Goal: Task Accomplishment & Management: Manage account settings

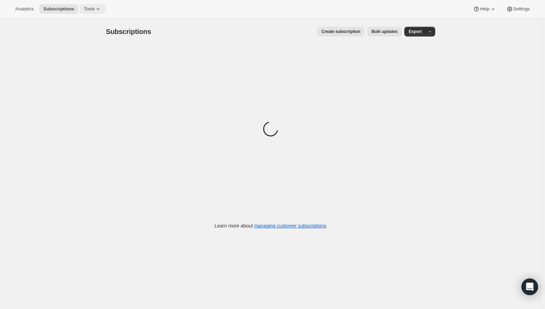
click at [102, 8] on icon at bounding box center [98, 9] width 7 height 7
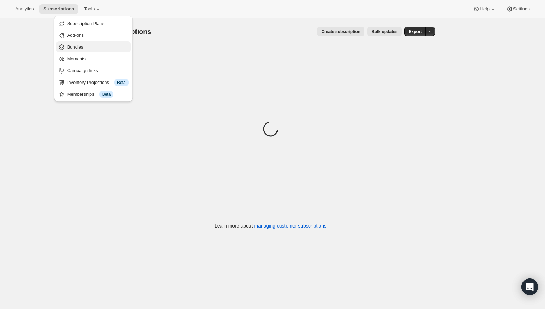
click at [91, 49] on span "Bundles" at bounding box center [97, 47] width 61 height 7
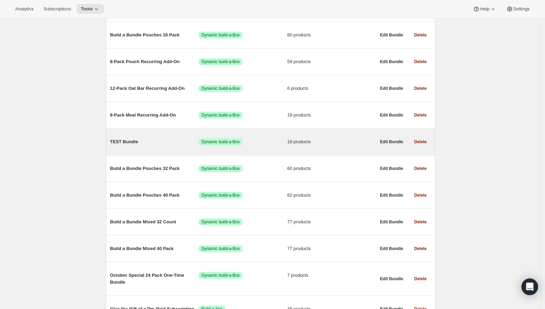
scroll to position [181, 0]
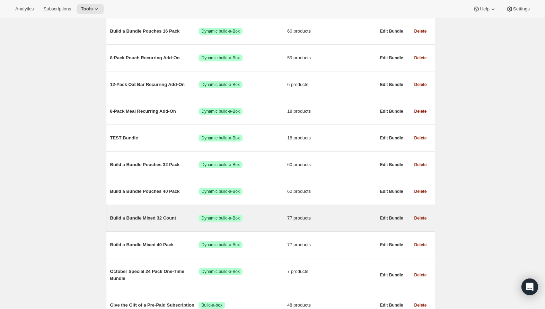
click at [146, 219] on span "Build a Bundle Mixed 32 Count" at bounding box center [154, 217] width 89 height 7
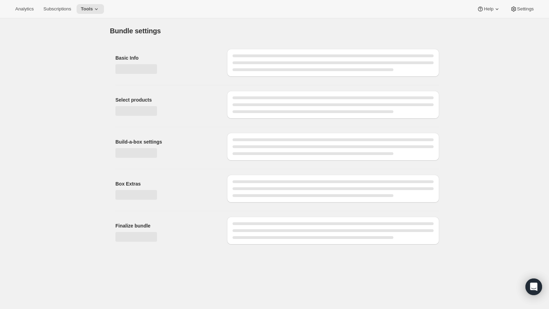
type input "Build a Bundle Mixed 32 Count"
checkbox input "true"
select select "MINIMUM"
type input "Select at least 8 meals"
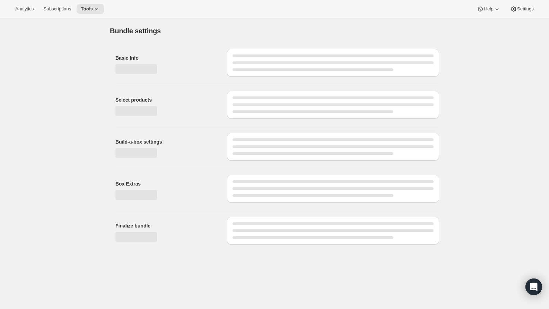
select select "gid://shopify/ProductVariant/41182055432274_6321b5ac-0d1c-4f8d-8ffe-6193e28b69b8"
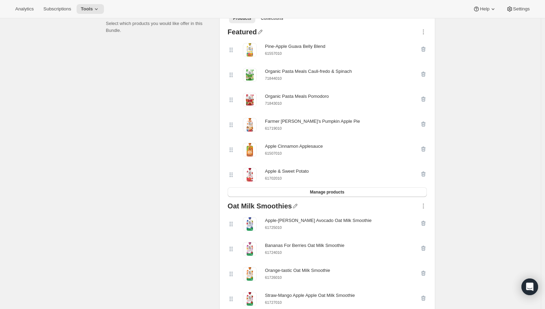
scroll to position [167, 0]
click at [279, 53] on small "61557010" at bounding box center [273, 53] width 17 height 4
copy div "61557010"
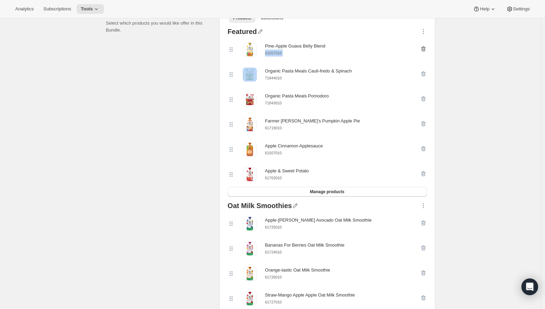
click at [427, 50] on icon "button" at bounding box center [423, 48] width 7 height 7
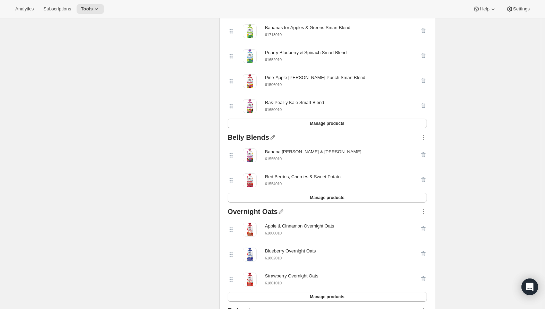
scroll to position [1357, 0]
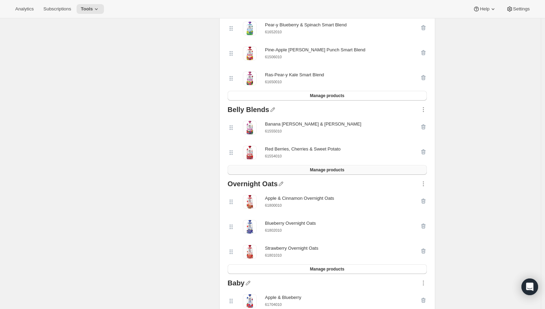
click at [361, 175] on button "Manage products" at bounding box center [327, 170] width 199 height 10
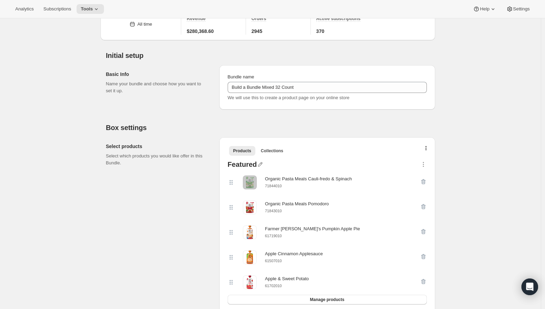
scroll to position [35, 0]
click at [278, 185] on small "71844010" at bounding box center [273, 186] width 17 height 4
copy small "71844010"
click at [424, 179] on icon "button" at bounding box center [423, 181] width 5 height 5
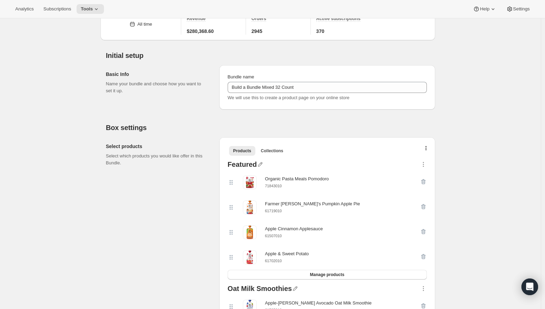
click at [424, 179] on icon "button" at bounding box center [423, 181] width 5 height 5
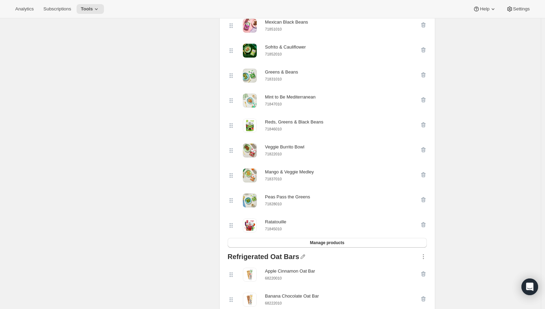
scroll to position [575, 0]
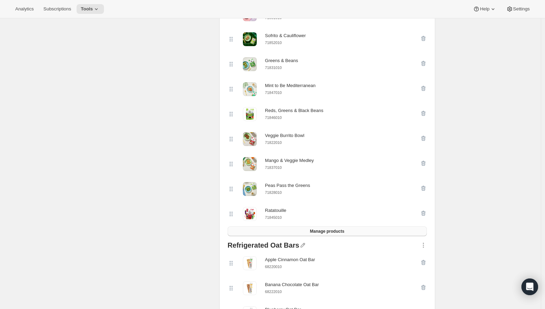
click at [325, 234] on span "Manage products" at bounding box center [327, 231] width 34 height 6
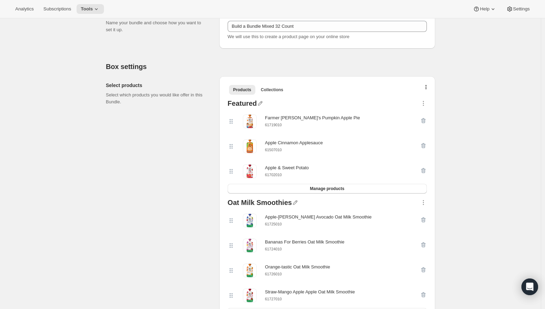
scroll to position [84, 0]
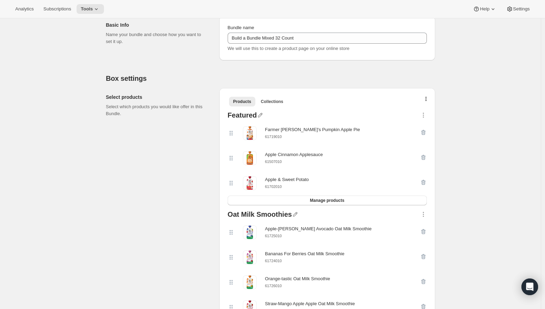
click at [276, 135] on small "61719010" at bounding box center [273, 136] width 17 height 4
copy small "61719010"
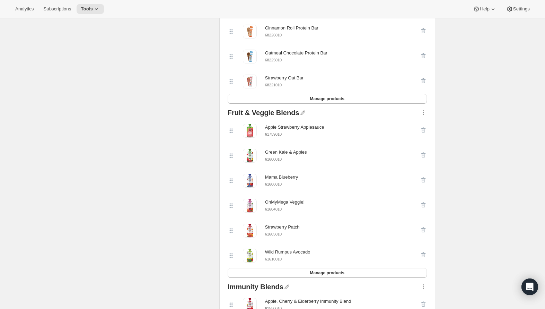
scroll to position [970, 0]
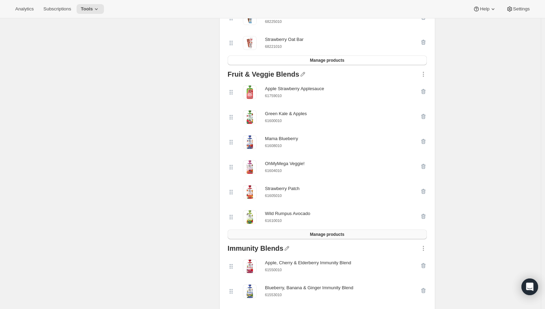
click at [351, 239] on button "Manage products" at bounding box center [327, 234] width 199 height 10
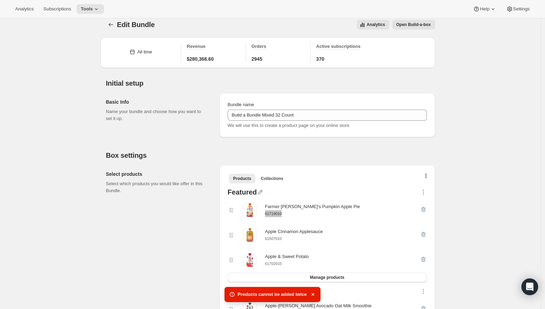
scroll to position [10, 0]
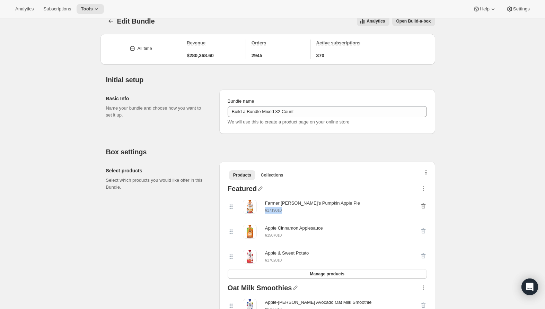
click at [425, 204] on icon "button" at bounding box center [423, 205] width 5 height 5
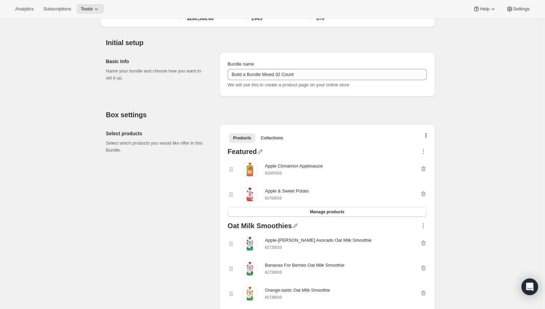
scroll to position [47, 0]
click at [423, 168] on icon "button" at bounding box center [423, 169] width 5 height 5
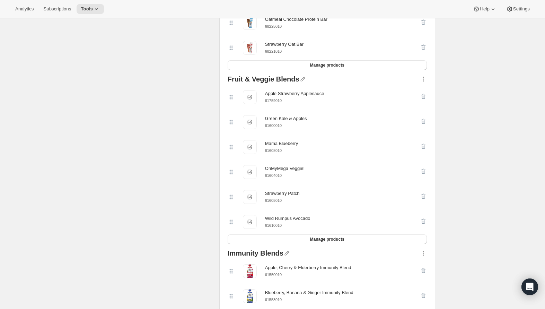
scroll to position [951, 0]
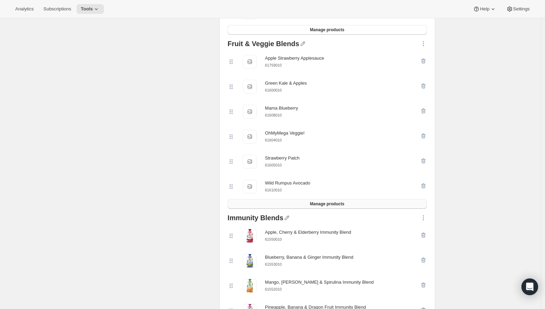
click at [309, 207] on button "Manage products" at bounding box center [327, 204] width 199 height 10
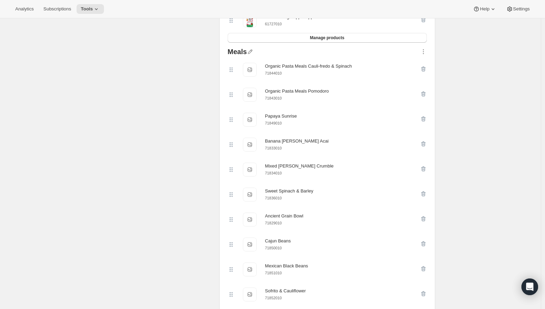
scroll to position [88, 0]
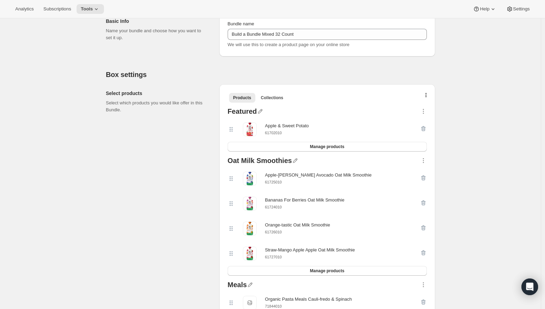
click at [274, 130] on span "61702010" at bounding box center [273, 132] width 17 height 5
copy small "61702010"
click at [424, 126] on div at bounding box center [423, 129] width 7 height 14
click at [424, 128] on div at bounding box center [423, 129] width 7 height 14
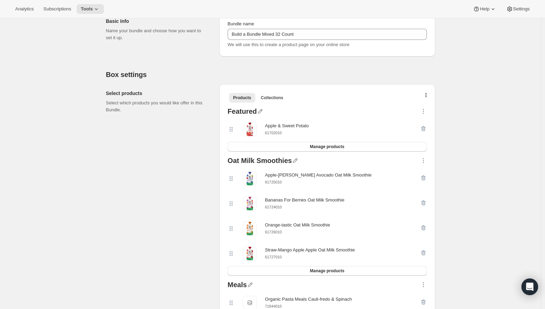
click at [426, 128] on div at bounding box center [423, 129] width 7 height 14
click at [415, 133] on div "Apple & Sweet Potato 61702010" at bounding box center [324, 129] width 192 height 14
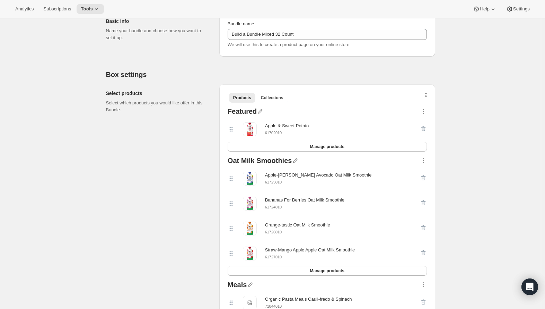
click at [425, 128] on div at bounding box center [423, 129] width 7 height 14
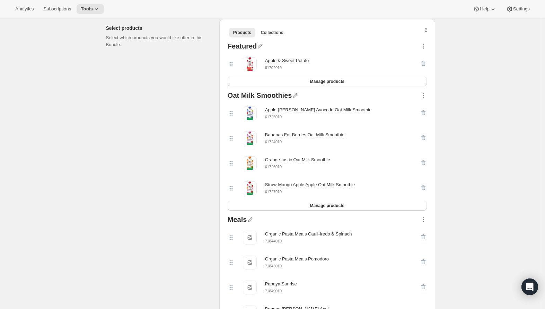
scroll to position [17, 0]
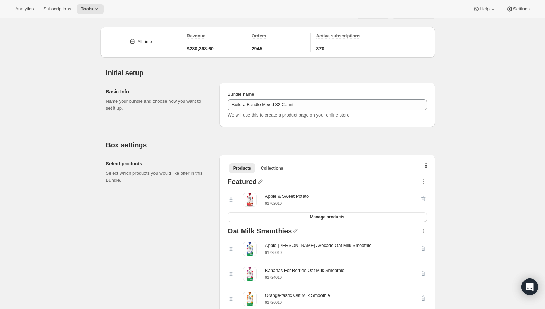
click at [278, 203] on small "61702010" at bounding box center [273, 203] width 17 height 4
copy small "61702010"
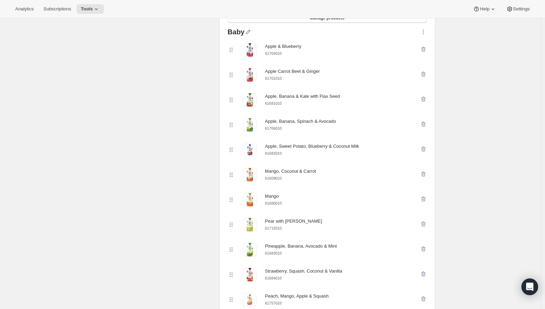
scroll to position [1723, 0]
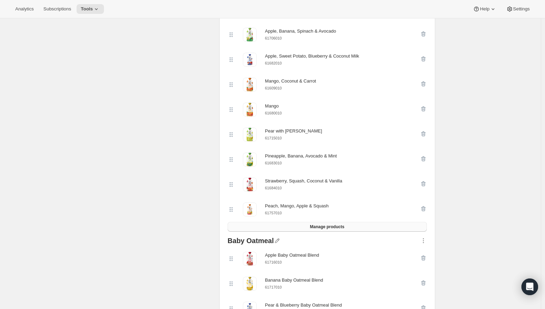
click at [311, 229] on span "Manage products" at bounding box center [327, 227] width 34 height 6
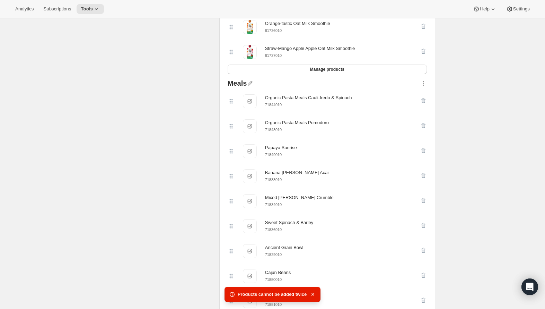
scroll to position [0, 0]
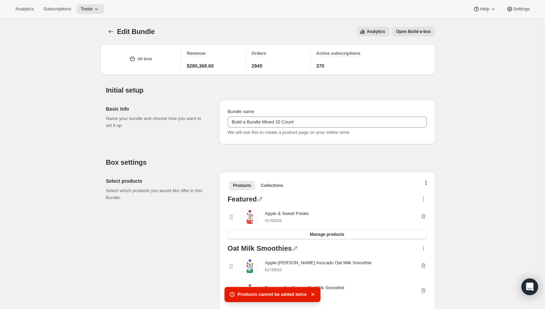
click at [423, 215] on div at bounding box center [423, 217] width 7 height 14
click at [423, 199] on icon "button" at bounding box center [423, 198] width 7 height 7
click at [425, 264] on span "Delete" at bounding box center [423, 265] width 31 height 7
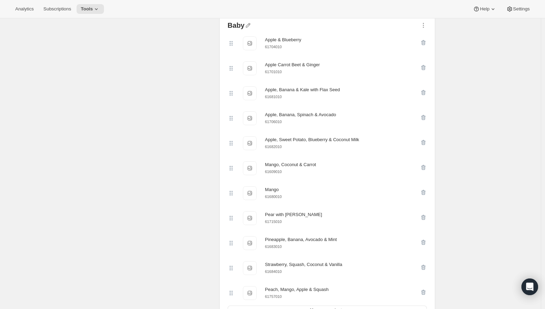
scroll to position [1645, 0]
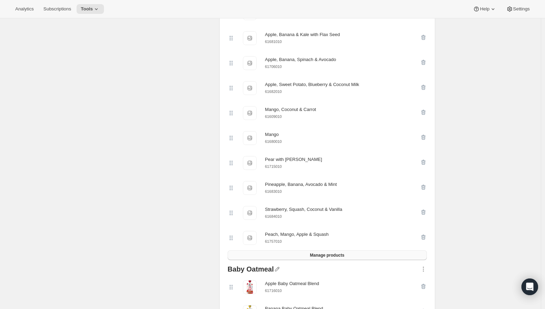
click at [340, 260] on button "Manage products" at bounding box center [327, 255] width 199 height 10
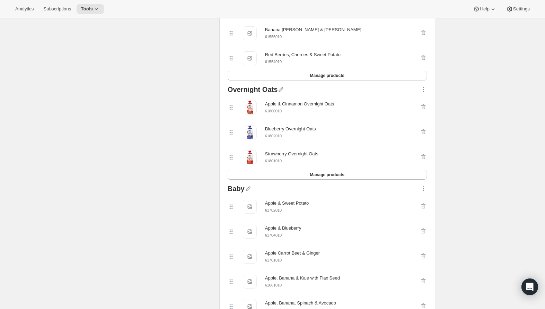
scroll to position [1426, 0]
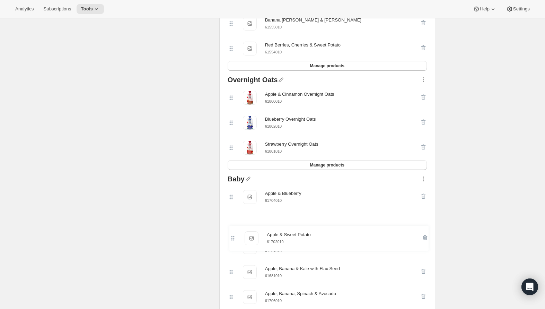
drag, startPoint x: 232, startPoint y: 214, endPoint x: 231, endPoint y: 231, distance: 16.7
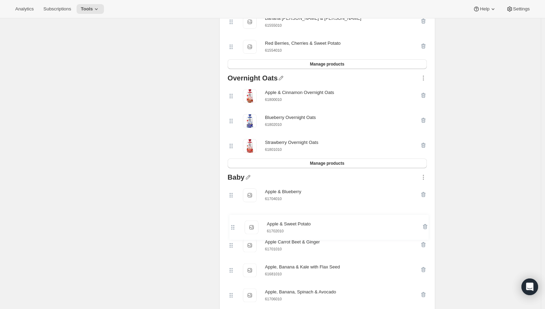
click at [230, 229] on div "Apple Carrot Beet & Ginger Apple Carrot Beet & Ginger 61701010" at bounding box center [327, 220] width 199 height 25
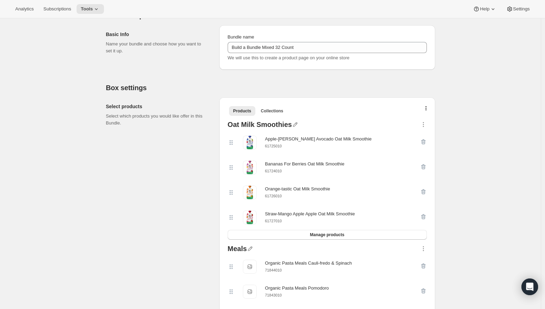
scroll to position [156, 0]
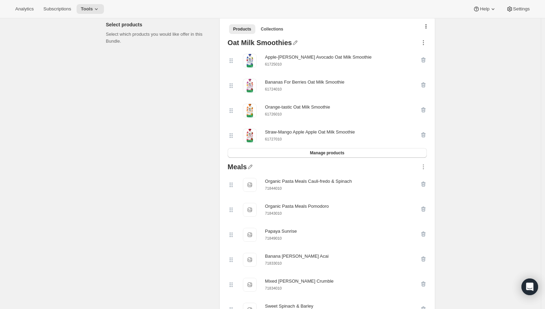
click at [426, 40] on icon "button" at bounding box center [423, 42] width 7 height 7
click at [421, 81] on span "Move down" at bounding box center [419, 81] width 23 height 5
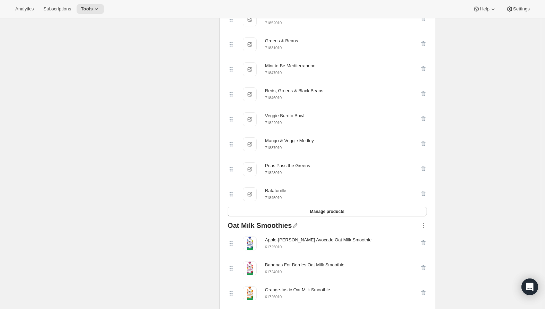
scroll to position [548, 0]
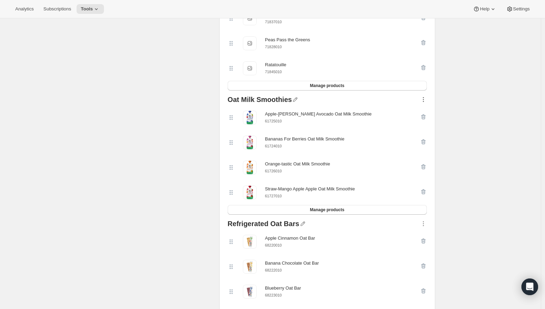
click at [426, 103] on icon "button" at bounding box center [423, 99] width 7 height 7
click at [421, 140] on span "Move down" at bounding box center [419, 141] width 23 height 5
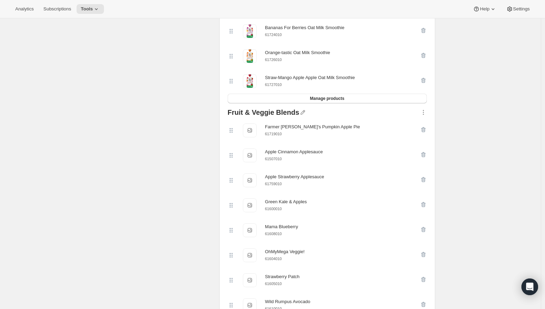
scroll to position [723, 0]
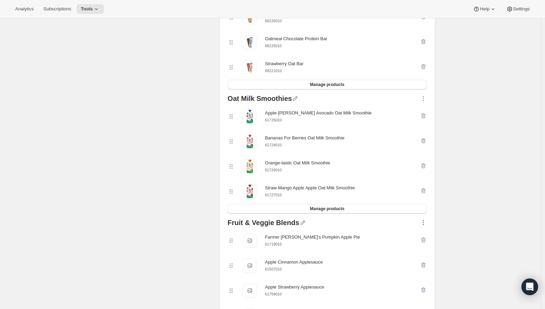
click at [423, 224] on icon "button" at bounding box center [423, 222] width 7 height 7
click at [428, 256] on span "Move up" at bounding box center [423, 254] width 31 height 7
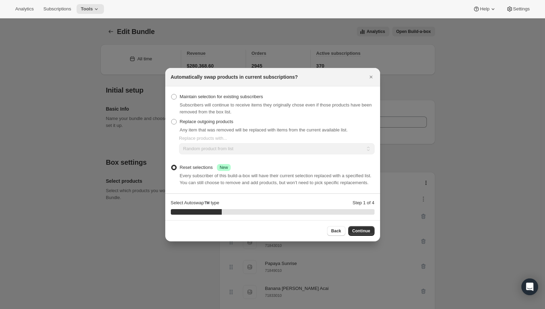
scroll to position [0, 0]
drag, startPoint x: 241, startPoint y: 94, endPoint x: 270, endPoint y: 133, distance: 49.1
click at [241, 94] on span "Maintain selection for existing subscribers" at bounding box center [221, 96] width 83 height 5
click at [171, 94] on input "Maintain selection for existing subscribers" at bounding box center [171, 94] width 0 height 0
radio input "true"
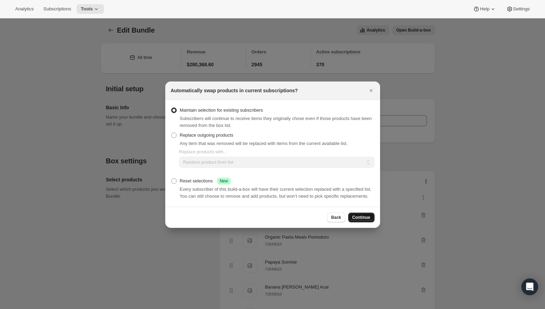
click at [359, 220] on span "Continue" at bounding box center [361, 217] width 18 height 6
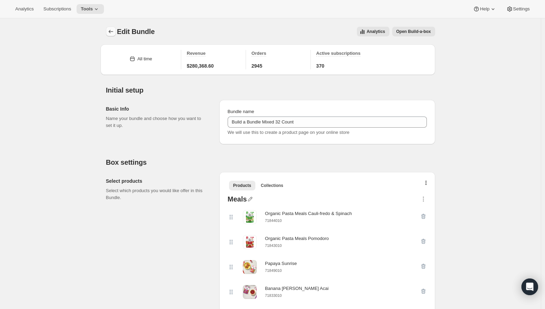
click at [109, 29] on icon "Bundles" at bounding box center [110, 31] width 7 height 7
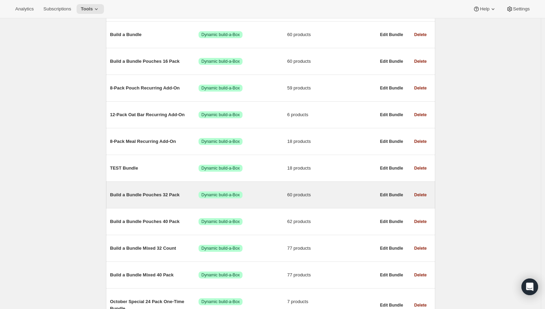
scroll to position [156, 0]
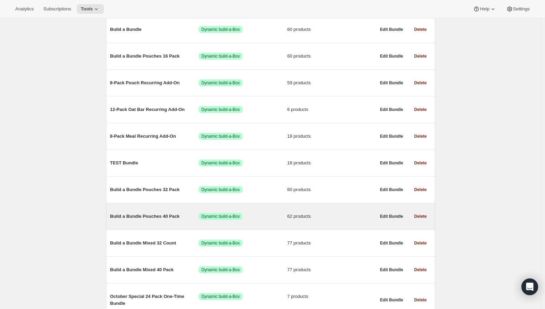
click at [155, 219] on span "Build a Bundle Pouches 40 Pack" at bounding box center [154, 216] width 89 height 7
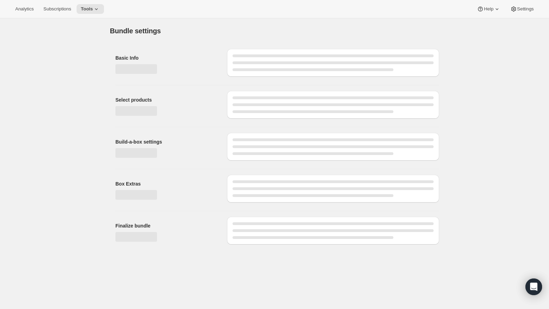
type input "Build a Bundle Pouches 40 Pack"
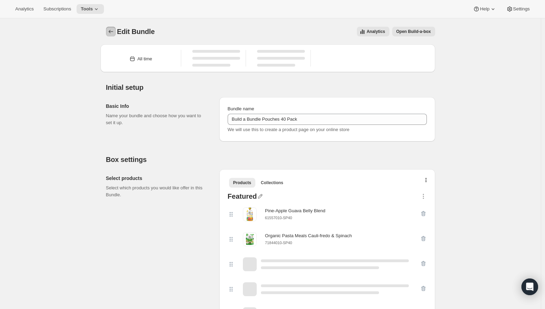
click at [112, 33] on icon "Bundles" at bounding box center [110, 31] width 7 height 7
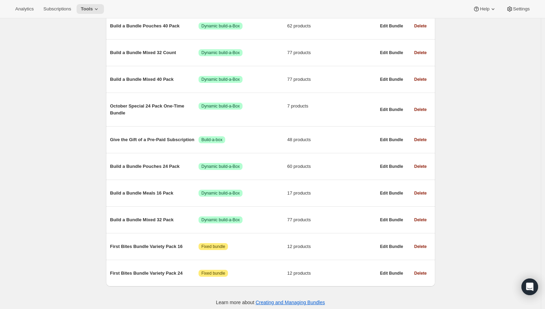
scroll to position [353, 0]
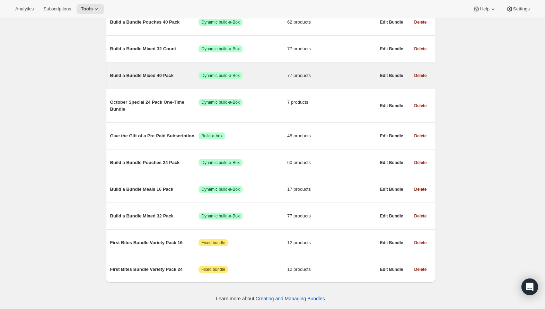
click at [137, 74] on span "Build a Bundle Mixed 40 Pack" at bounding box center [154, 75] width 89 height 7
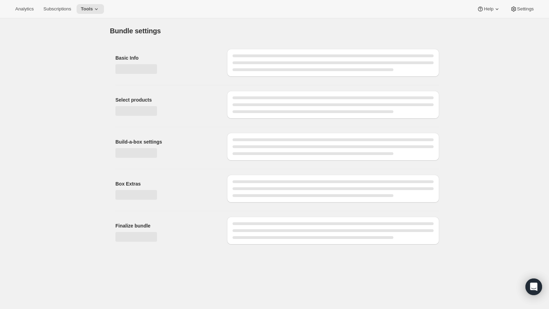
type input "Build a Bundle Mixed 40 Pack"
checkbox input "true"
select select "MINIMUM"
type input "Select at least 8 meals"
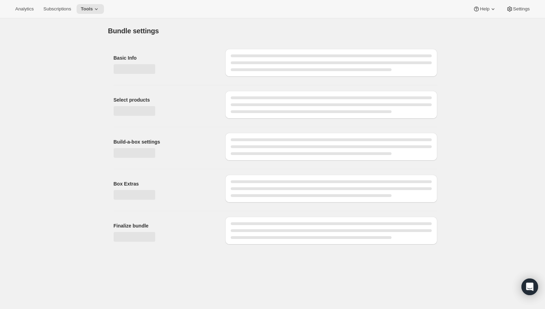
select select "gid://shopify/ProductVariant/41182201774162_e143ae9f-052c-4d0a-9eb4-a0f33d9d72e0"
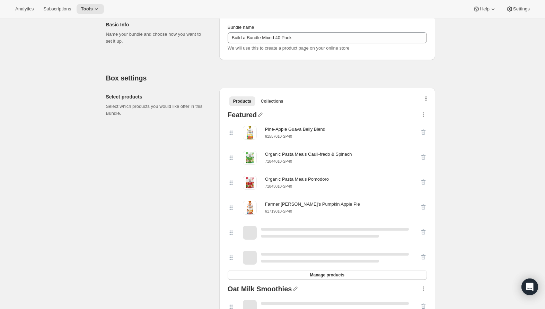
scroll to position [107, 0]
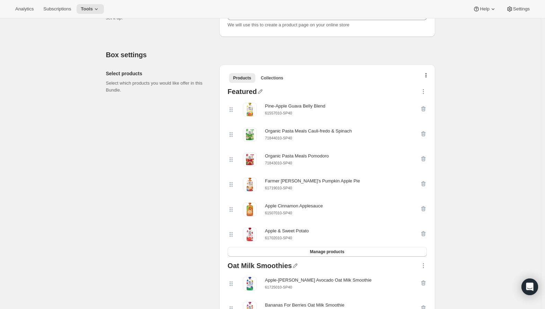
click at [283, 113] on small "61557010-SP40" at bounding box center [278, 113] width 27 height 4
copy div "61557010-SP40"
click at [423, 108] on icon "button" at bounding box center [423, 108] width 5 height 5
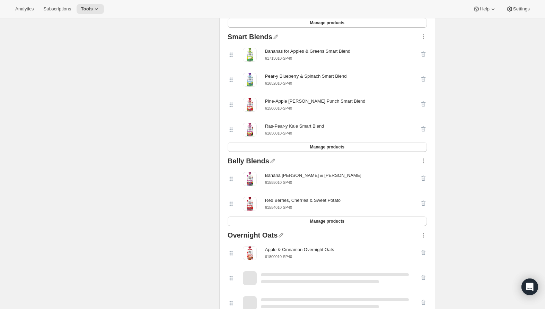
scroll to position [1367, 0]
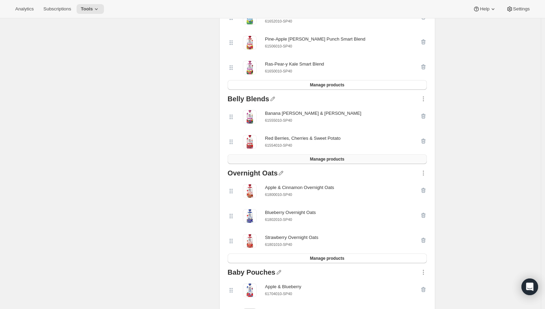
click at [334, 164] on button "Manage products" at bounding box center [327, 159] width 199 height 10
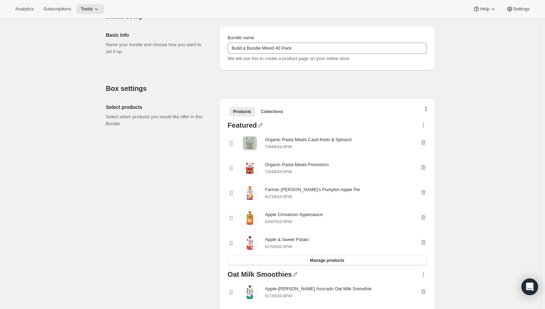
scroll to position [0, 0]
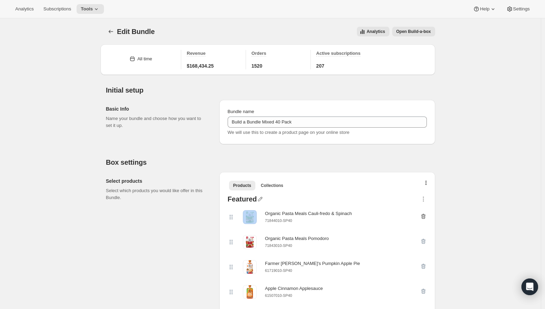
click at [426, 213] on icon "button" at bounding box center [423, 216] width 7 height 7
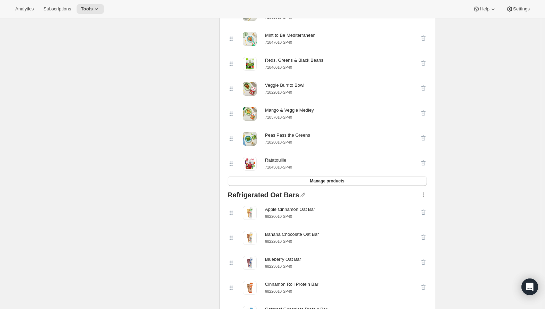
scroll to position [628, 0]
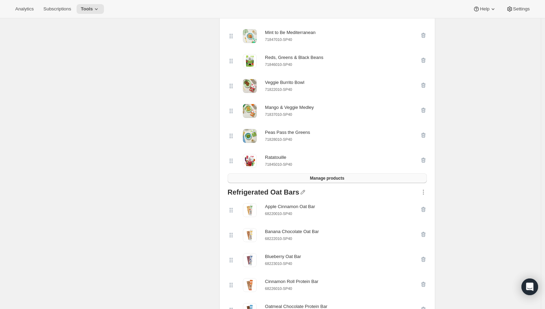
click at [298, 183] on button "Manage products" at bounding box center [327, 178] width 199 height 10
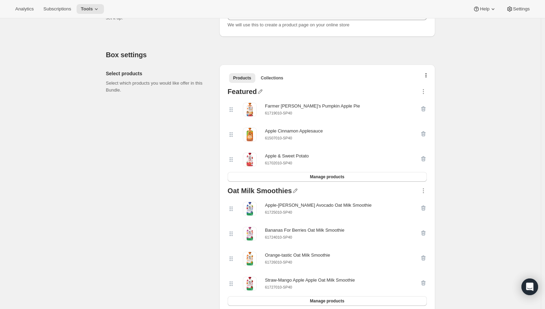
scroll to position [108, 0]
click at [423, 108] on icon "button" at bounding box center [422, 108] width 1 height 2
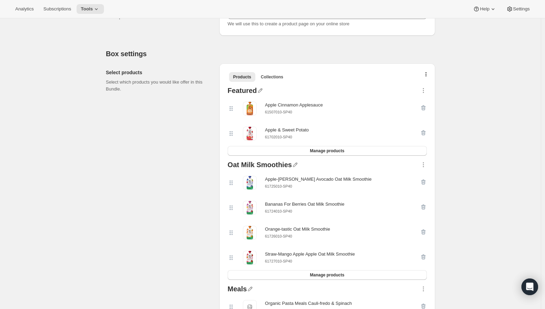
click at [423, 108] on icon "button" at bounding box center [422, 108] width 1 height 2
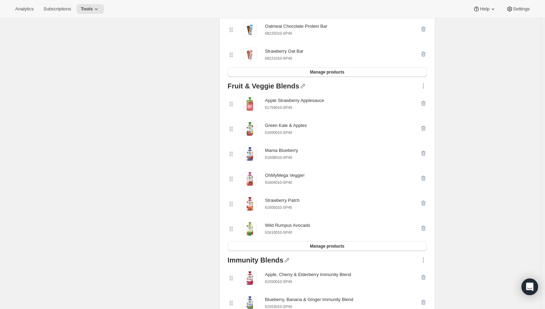
scroll to position [979, 0]
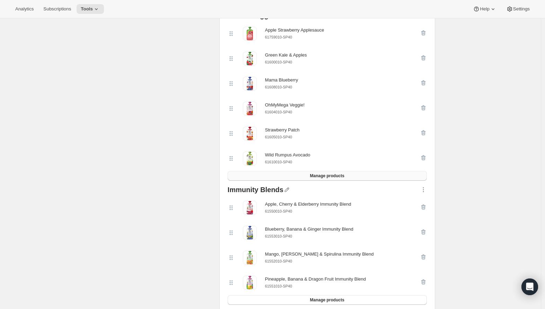
click at [349, 180] on button "Manage products" at bounding box center [327, 176] width 199 height 10
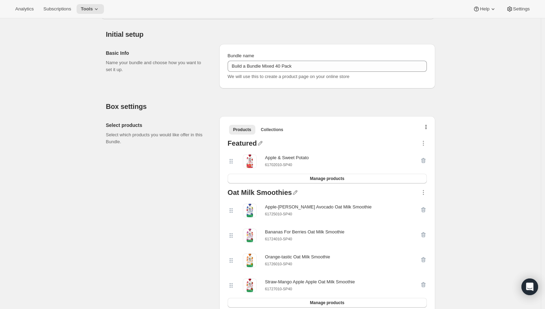
scroll to position [0, 0]
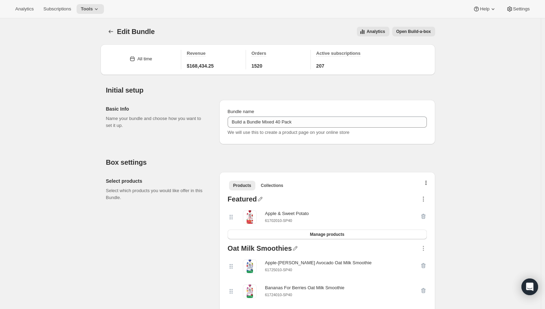
click at [424, 199] on icon "button" at bounding box center [423, 198] width 7 height 7
click at [421, 262] on span "Delete" at bounding box center [423, 265] width 31 height 7
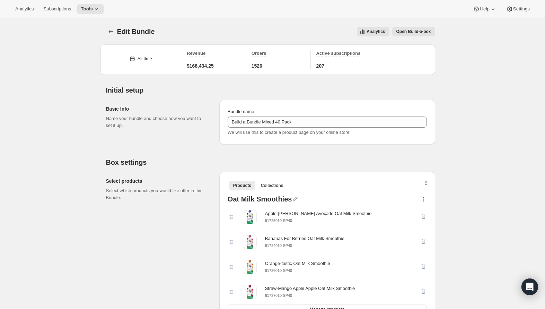
click at [425, 200] on icon "button" at bounding box center [423, 198] width 7 height 7
click at [423, 235] on span "Move down" at bounding box center [423, 238] width 31 height 7
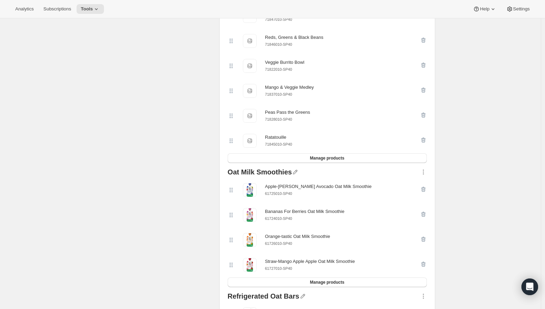
scroll to position [476, 0]
click at [423, 172] on icon "button" at bounding box center [423, 171] width 7 height 7
click at [423, 212] on span "Move down" at bounding box center [419, 213] width 23 height 5
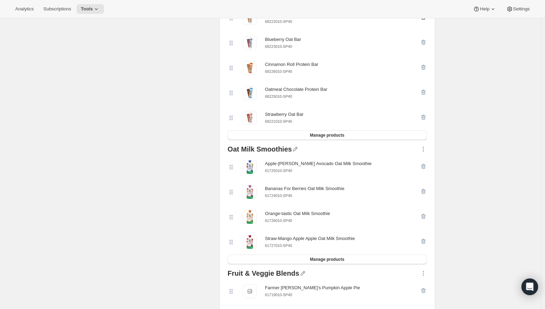
scroll to position [673, 0]
click at [424, 147] on icon "button" at bounding box center [423, 146] width 1 height 1
click at [428, 188] on span "Move down" at bounding box center [423, 191] width 31 height 7
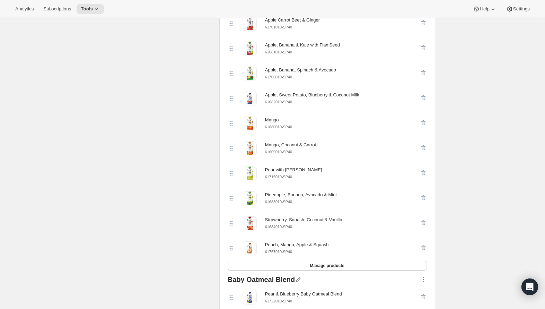
scroll to position [1639, 0]
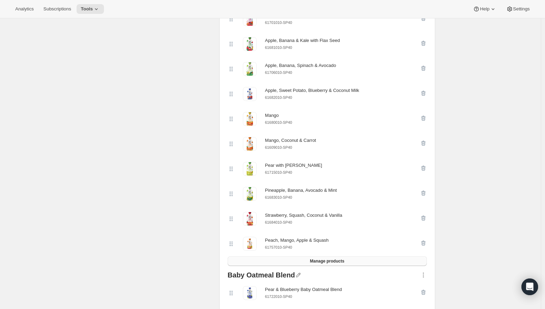
click at [365, 266] on button "Manage products" at bounding box center [327, 261] width 199 height 10
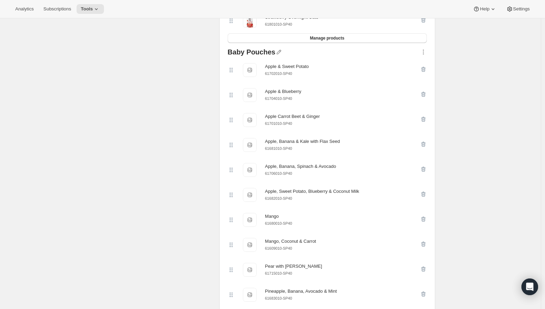
scroll to position [1507, 0]
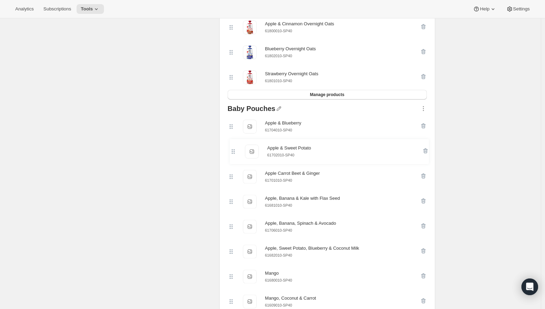
drag, startPoint x: 232, startPoint y: 132, endPoint x: 232, endPoint y: 154, distance: 21.8
click at [232, 154] on div "Apple & Sweet Potato Apple & Sweet Potato 61702010-SP40 Apple & Blueberry Apple…" at bounding box center [327, 264] width 199 height 300
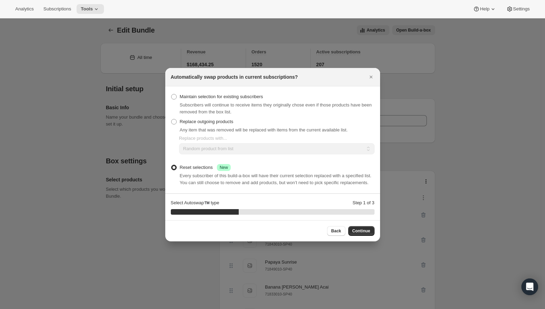
scroll to position [0, 0]
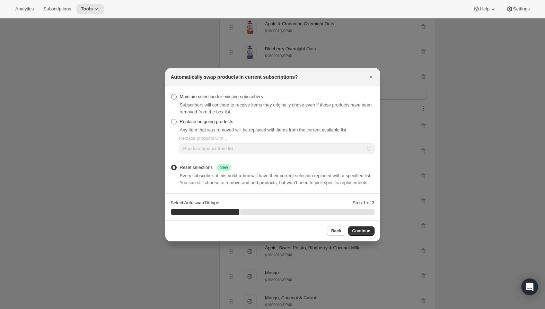
click at [213, 94] on span "Maintain selection for existing subscribers" at bounding box center [221, 96] width 83 height 5
click at [171, 94] on input "Maintain selection for existing subscribers" at bounding box center [171, 94] width 0 height 0
radio input "true"
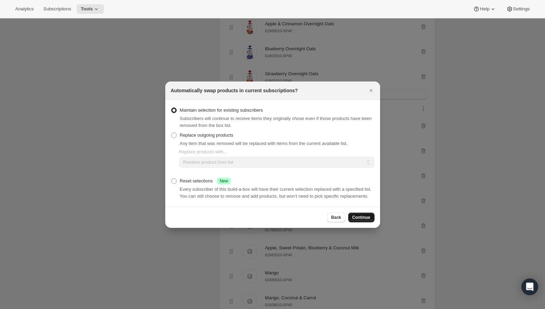
click at [359, 220] on span "Continue" at bounding box center [361, 217] width 18 height 6
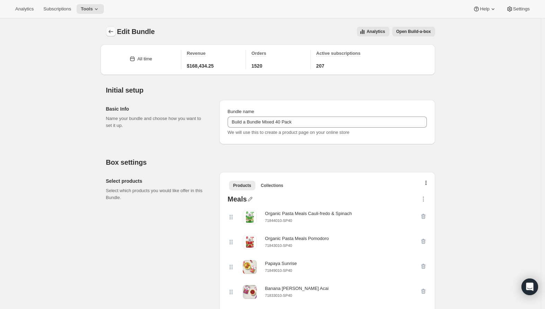
click at [112, 32] on icon "Bundles" at bounding box center [110, 31] width 7 height 7
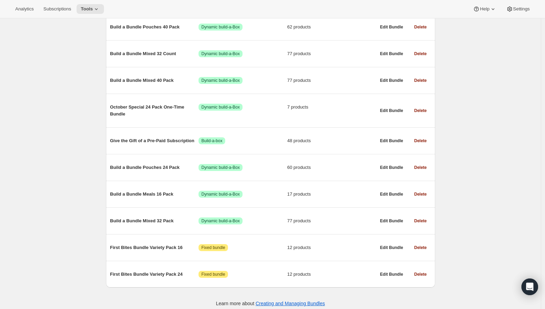
scroll to position [353, 0]
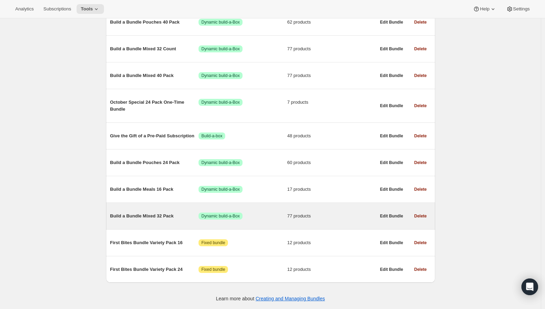
click at [157, 214] on span "Build a Bundle Mixed 32 Pack" at bounding box center [154, 215] width 89 height 7
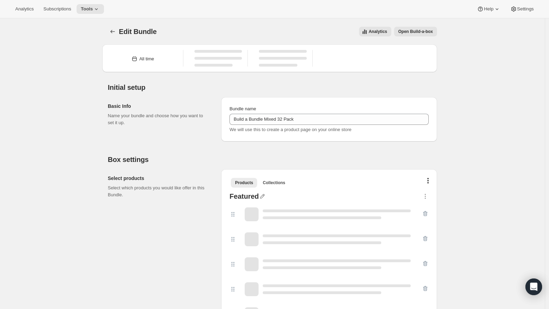
type input "Build a Bundle Mixed 32 Pack"
checkbox input "true"
select select "gid://shopify/ProductVariant/42122698981458_33fb72c6-6dbd-426c-8527-91f8707433e9"
select select "MINIMUM"
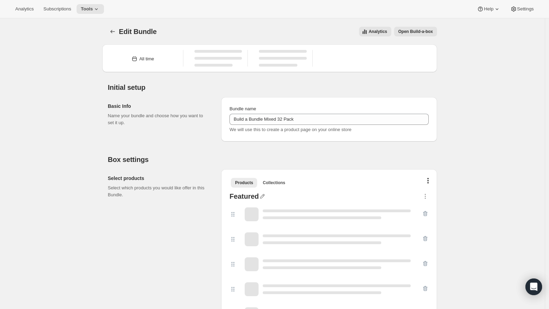
type input "Select at least 8 meals"
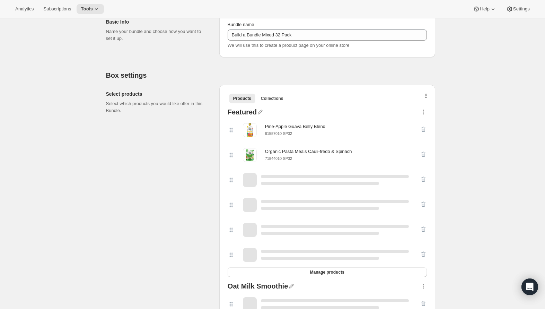
scroll to position [106, 0]
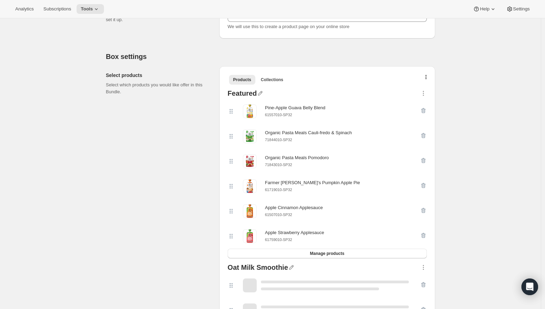
click at [287, 115] on small "61557010-SP32" at bounding box center [278, 115] width 27 height 4
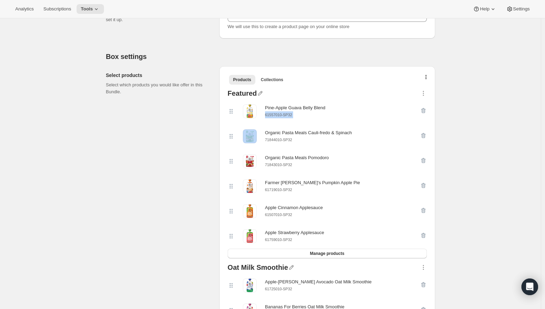
copy div "61557010-SP32"
click at [424, 111] on icon "button" at bounding box center [423, 111] width 1 height 2
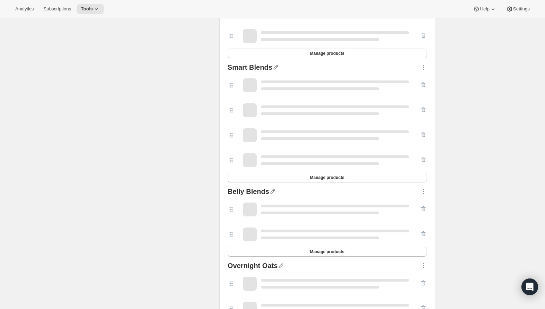
scroll to position [1307, 0]
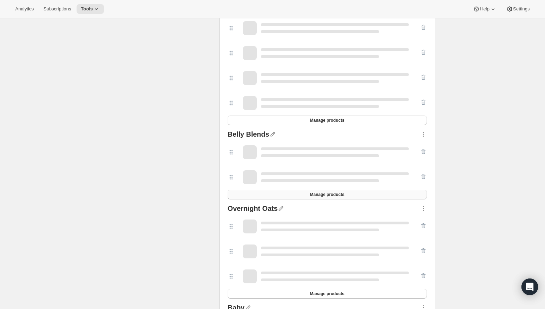
click at [349, 197] on button "Manage products" at bounding box center [327, 195] width 199 height 10
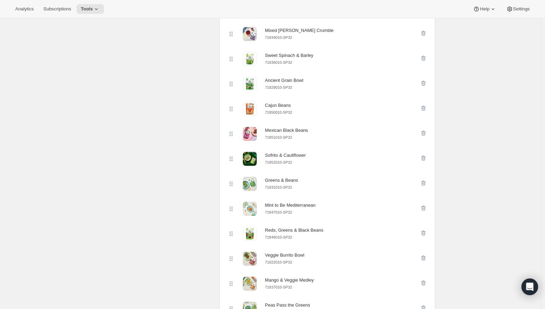
scroll to position [68, 0]
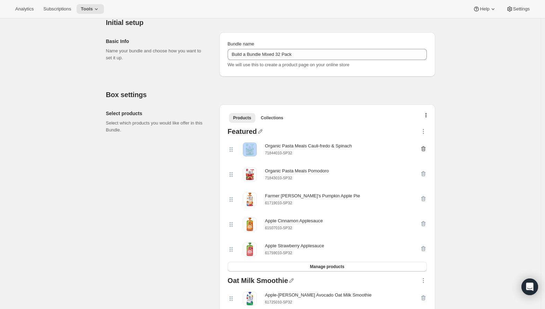
click at [426, 146] on icon "button" at bounding box center [423, 148] width 7 height 7
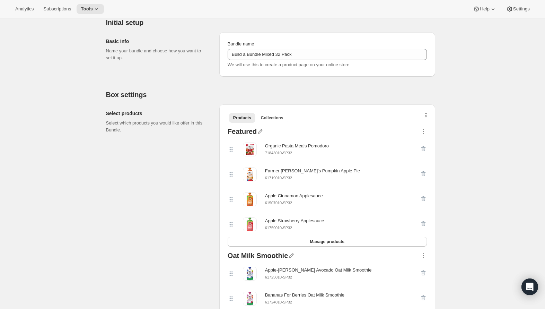
click at [426, 146] on icon "button" at bounding box center [423, 148] width 7 height 7
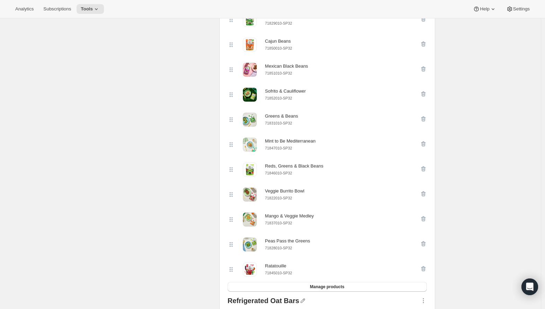
scroll to position [540, 0]
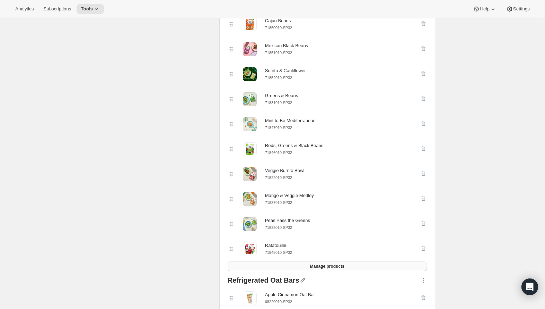
click at [325, 269] on span "Manage products" at bounding box center [327, 266] width 34 height 6
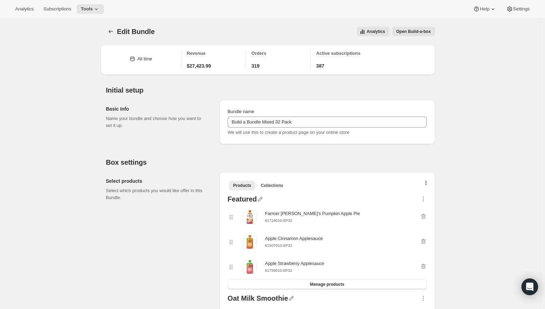
scroll to position [1, 0]
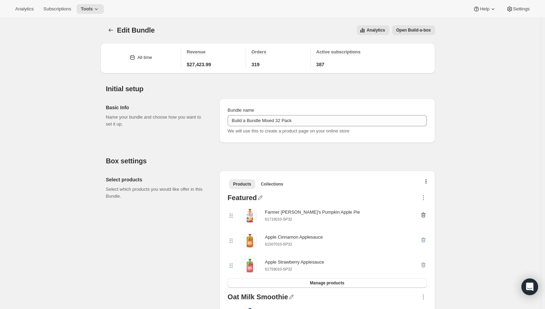
click at [423, 213] on icon "button" at bounding box center [423, 214] width 5 height 5
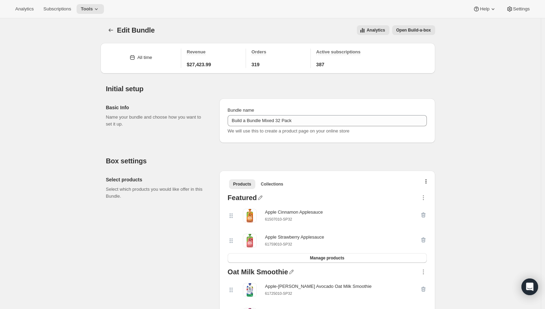
click at [423, 213] on icon "button" at bounding box center [423, 214] width 5 height 5
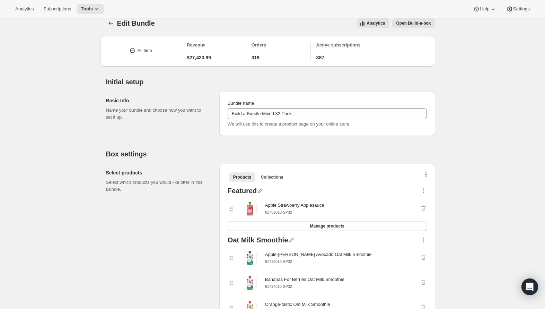
scroll to position [9, 0]
click at [425, 193] on icon "button" at bounding box center [423, 190] width 7 height 7
click at [419, 231] on span "Move down" at bounding box center [419, 229] width 23 height 5
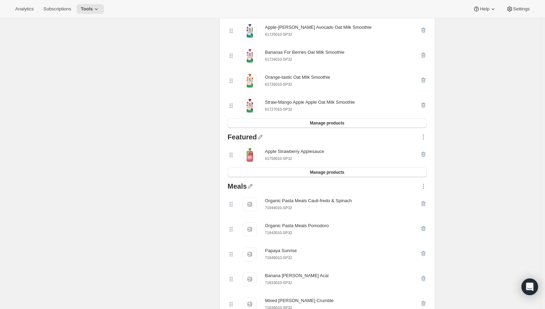
scroll to position [177, 0]
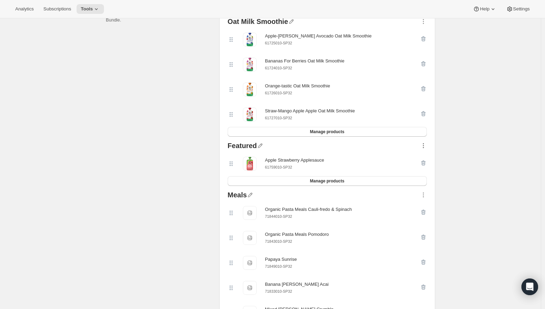
click at [424, 149] on icon "button" at bounding box center [423, 145] width 7 height 7
click at [417, 213] on span "Delete" at bounding box center [414, 212] width 13 height 5
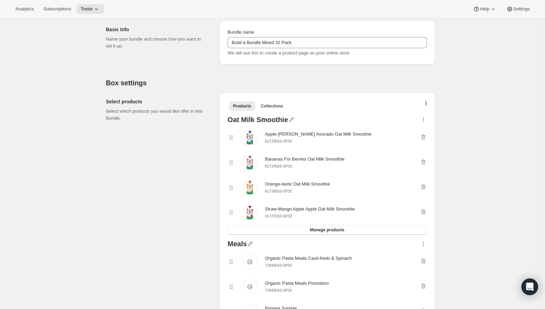
scroll to position [60, 0]
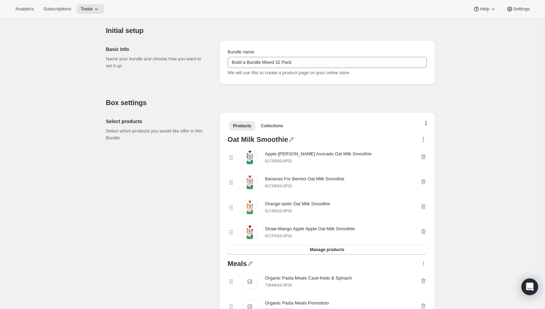
click at [423, 137] on icon "button" at bounding box center [423, 139] width 7 height 7
click at [421, 178] on span "Move down" at bounding box center [419, 178] width 23 height 5
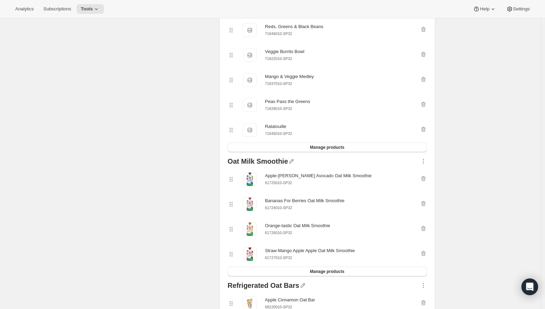
scroll to position [513, 0]
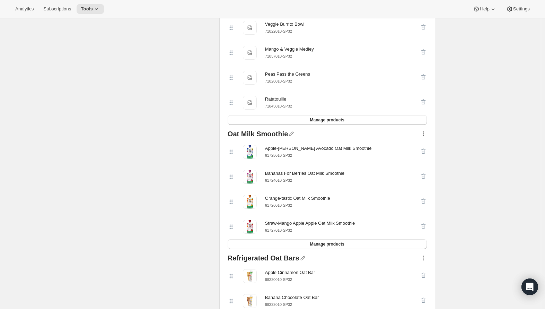
click at [426, 135] on icon "button" at bounding box center [423, 133] width 7 height 7
click at [423, 175] on span "Move down" at bounding box center [419, 175] width 23 height 5
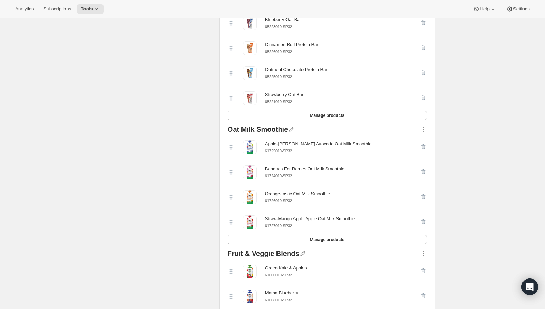
scroll to position [736, 0]
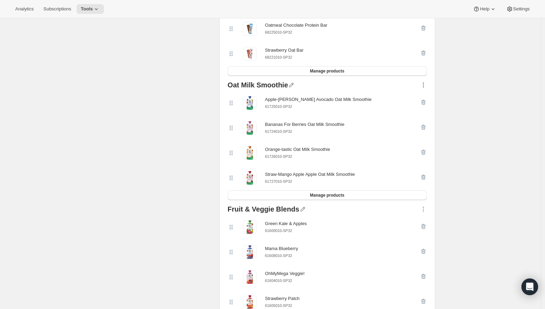
click at [422, 88] on icon "button" at bounding box center [423, 84] width 7 height 7
click at [423, 128] on span "Move down" at bounding box center [419, 127] width 23 height 5
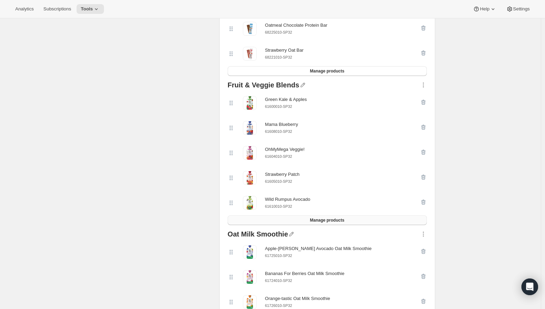
click at [363, 220] on button "Manage products" at bounding box center [327, 220] width 199 height 10
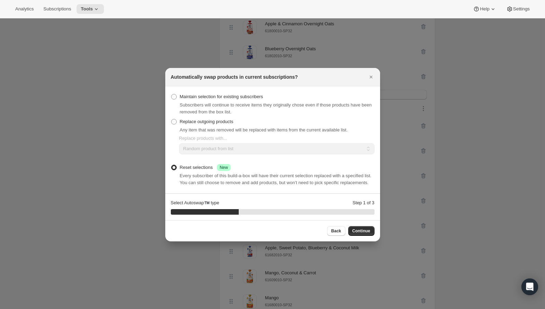
scroll to position [0, 0]
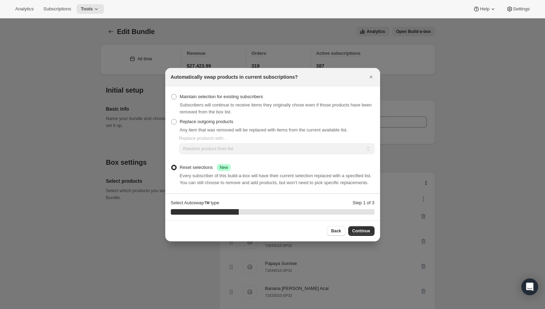
click at [218, 102] on div "Subscribers will continue to receive items they originally chose even if those …" at bounding box center [277, 109] width 195 height 14
click at [224, 94] on span "Maintain selection for existing subscribers" at bounding box center [221, 96] width 83 height 5
click at [171, 94] on input "Maintain selection for existing subscribers" at bounding box center [171, 94] width 0 height 0
radio input "true"
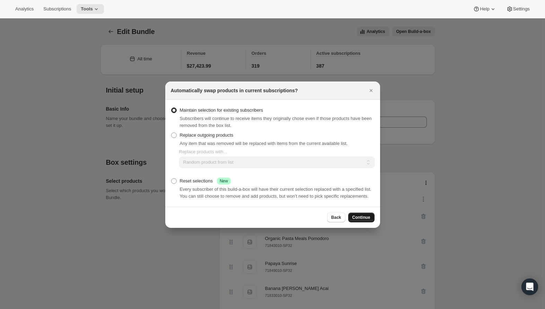
click at [361, 220] on span "Continue" at bounding box center [361, 217] width 18 height 6
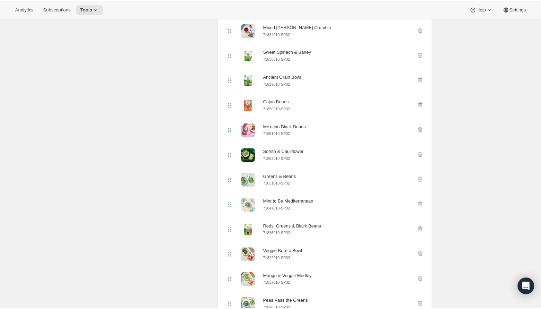
scroll to position [366, 0]
